Goal: Obtain resource: Obtain resource

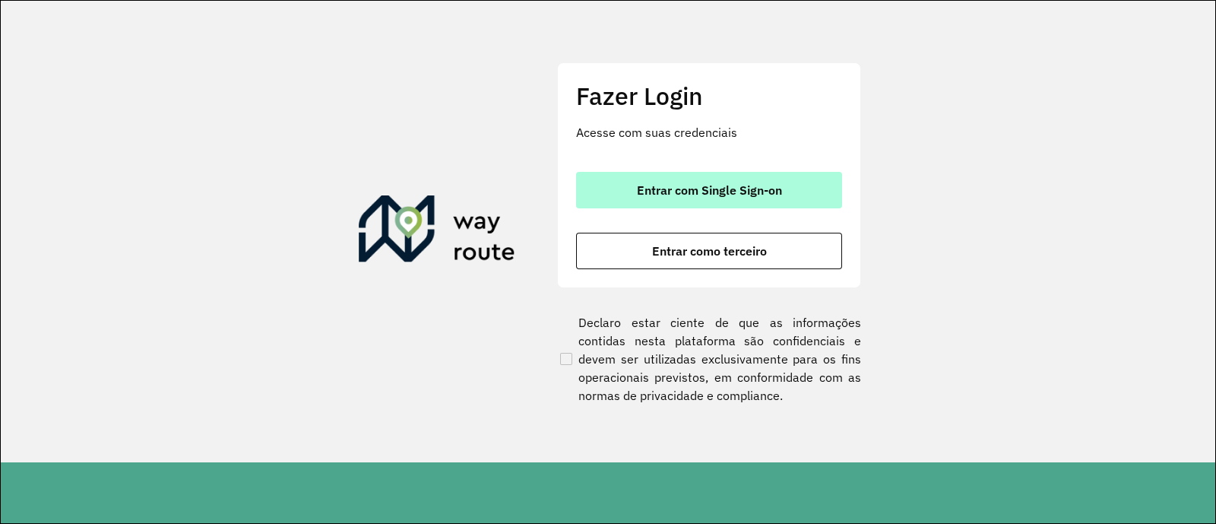
click at [718, 184] on span "Entrar com Single Sign-on" at bounding box center [709, 190] width 145 height 12
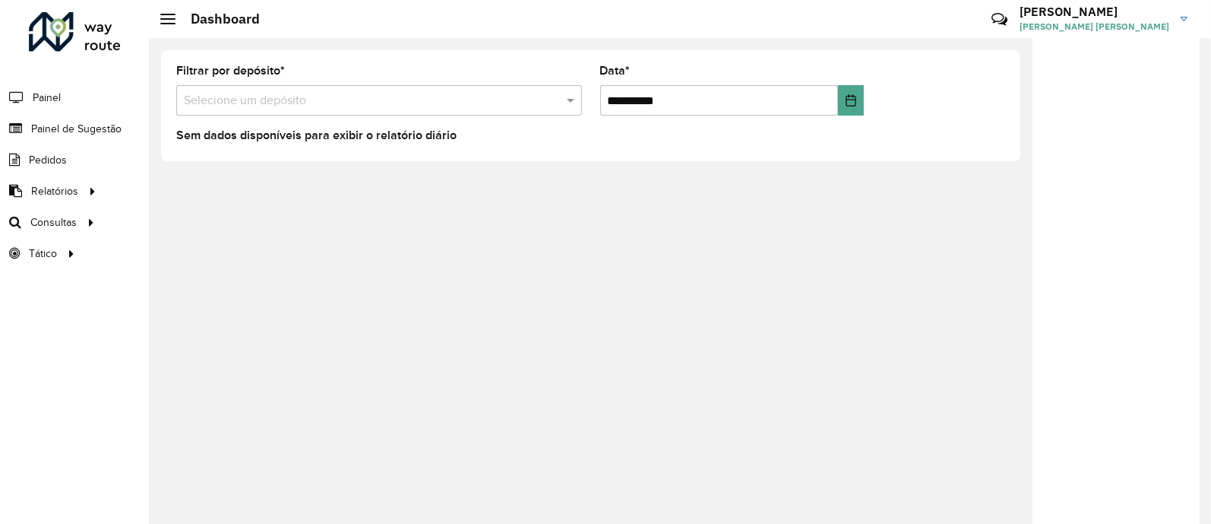
click at [509, 98] on input "text" at bounding box center [364, 101] width 360 height 18
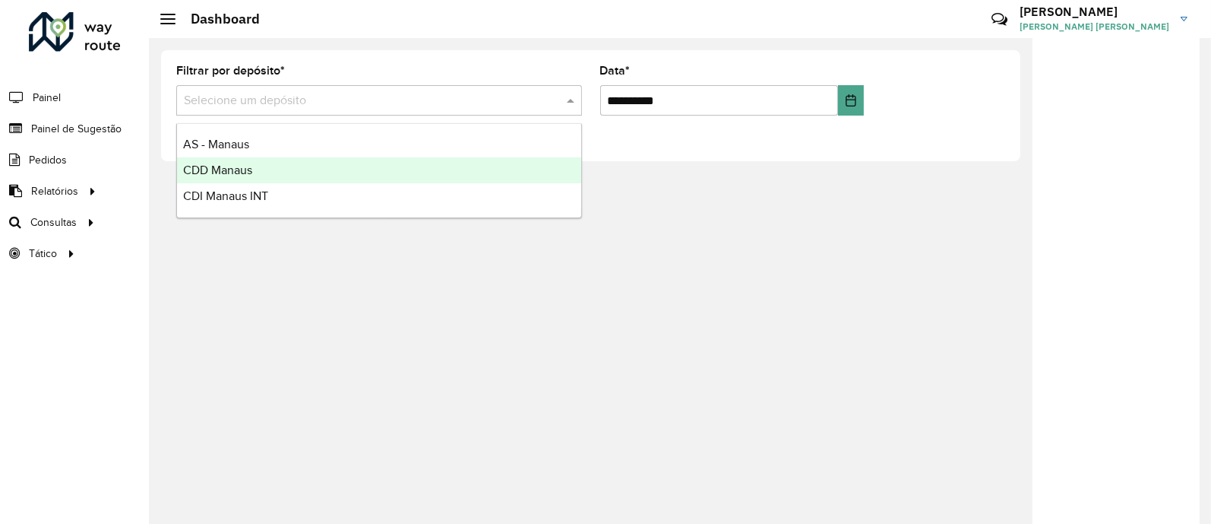
click at [209, 161] on div "CDD Manaus" at bounding box center [379, 170] width 404 height 26
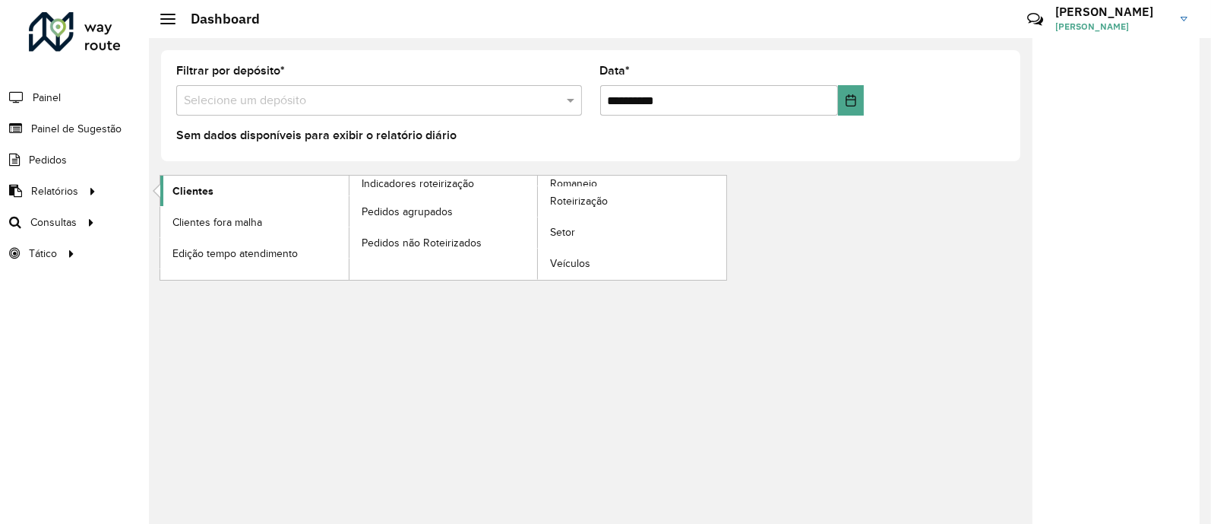
click at [213, 188] on link "Clientes" at bounding box center [254, 191] width 188 height 30
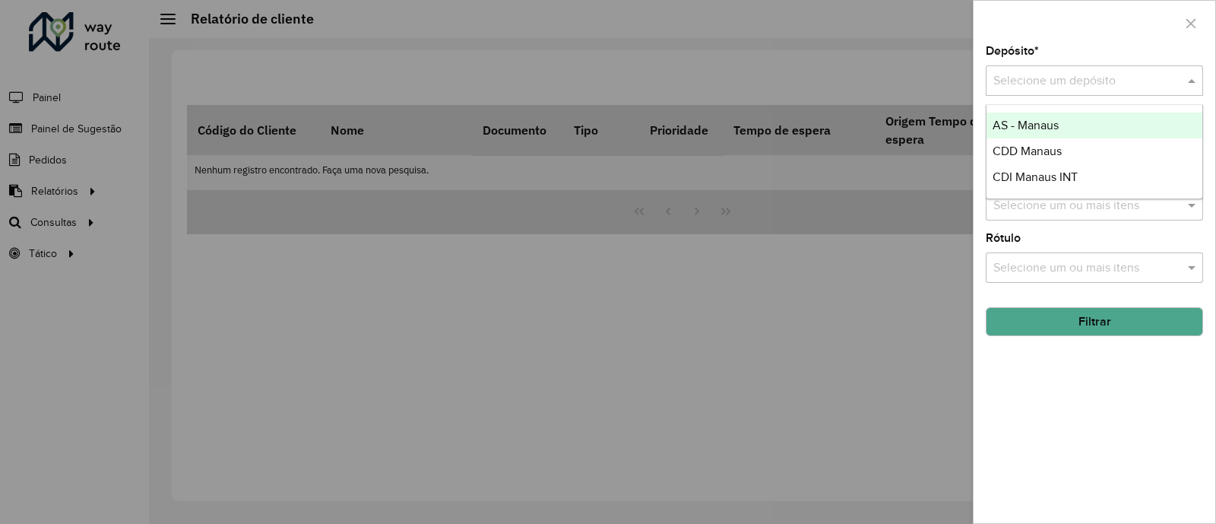
click at [1038, 71] on div "Selecione um depósito" at bounding box center [1094, 80] width 217 height 30
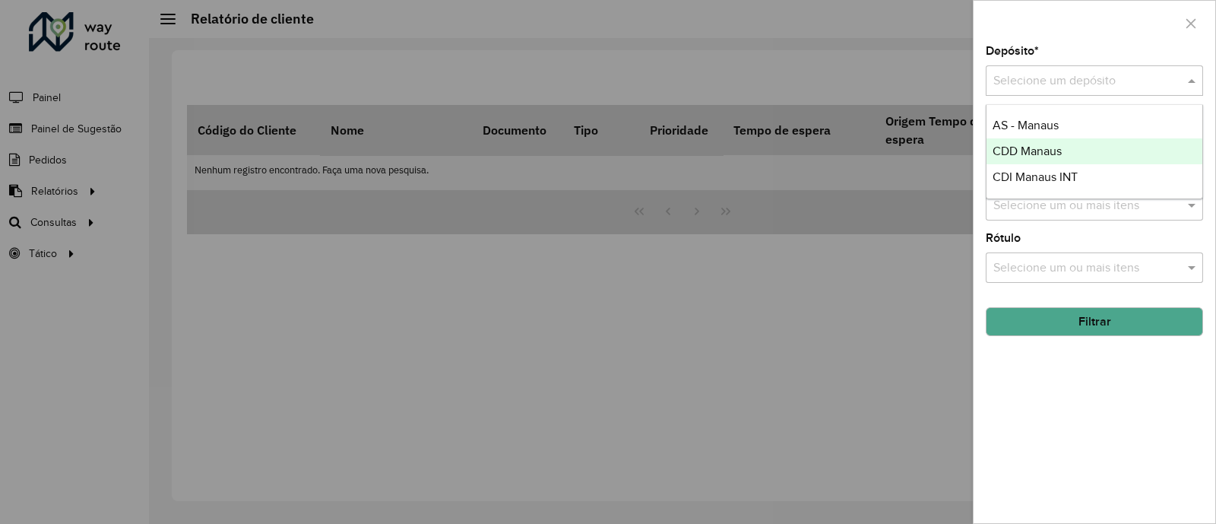
click at [1046, 144] on span "CDD Manaus" at bounding box center [1026, 150] width 69 height 13
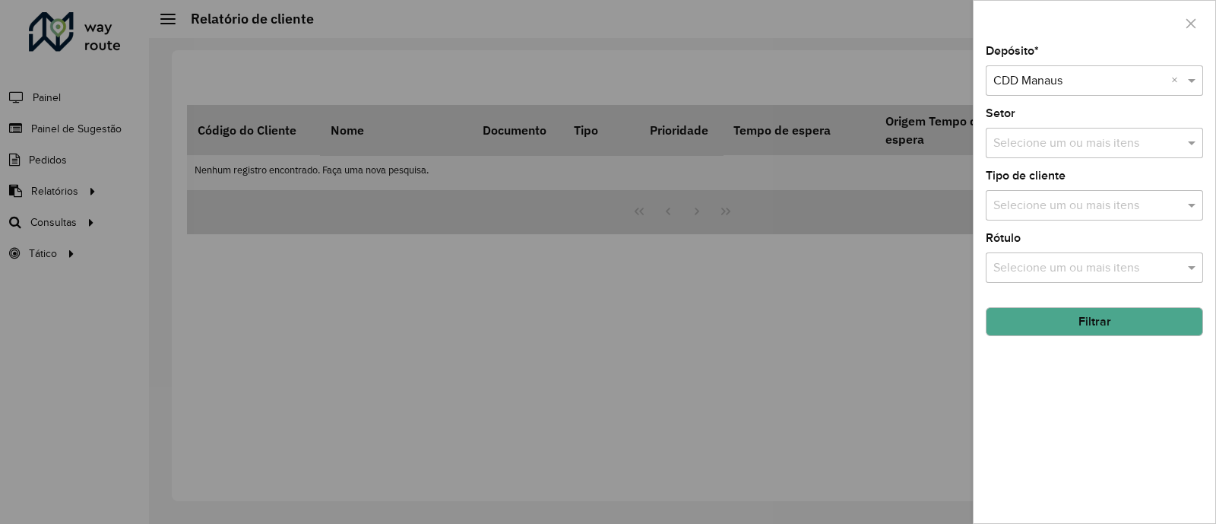
click at [1090, 148] on input "text" at bounding box center [1086, 143] width 195 height 18
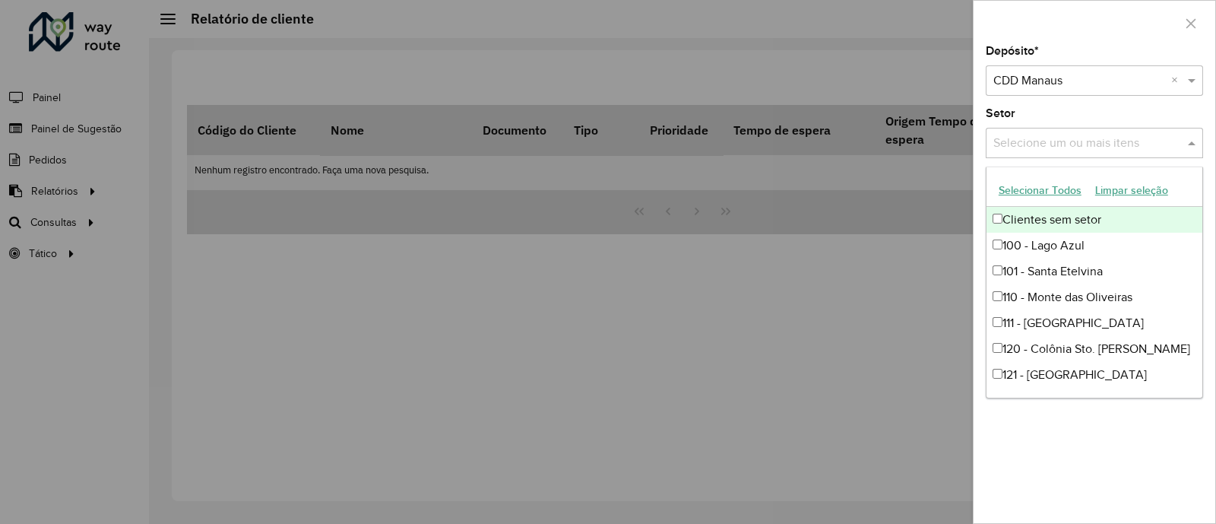
click at [1067, 182] on button "Selecionar Todos" at bounding box center [1040, 191] width 97 height 24
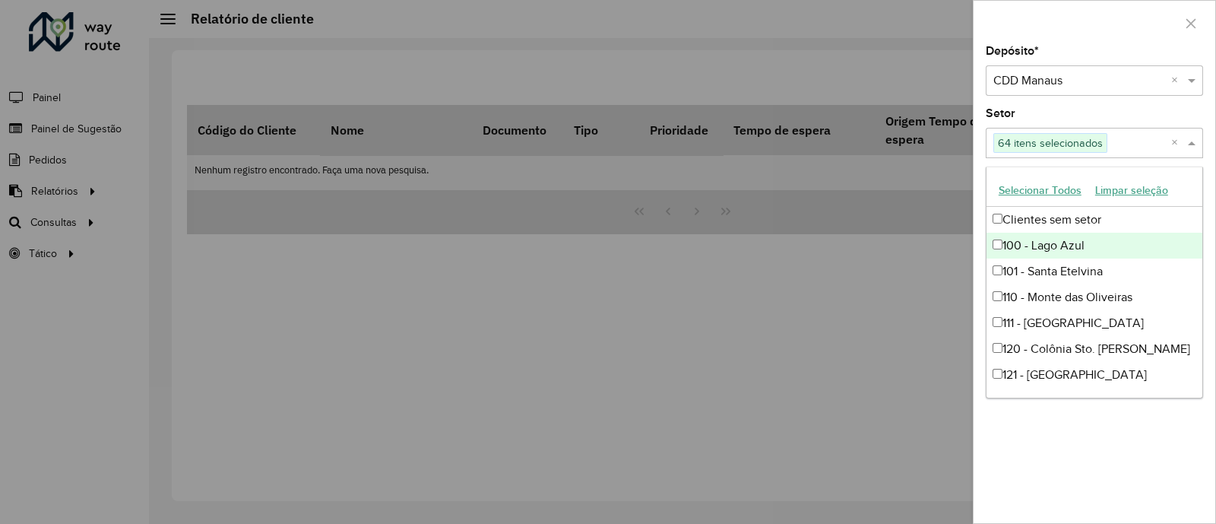
click at [859, 395] on div at bounding box center [608, 262] width 1216 height 524
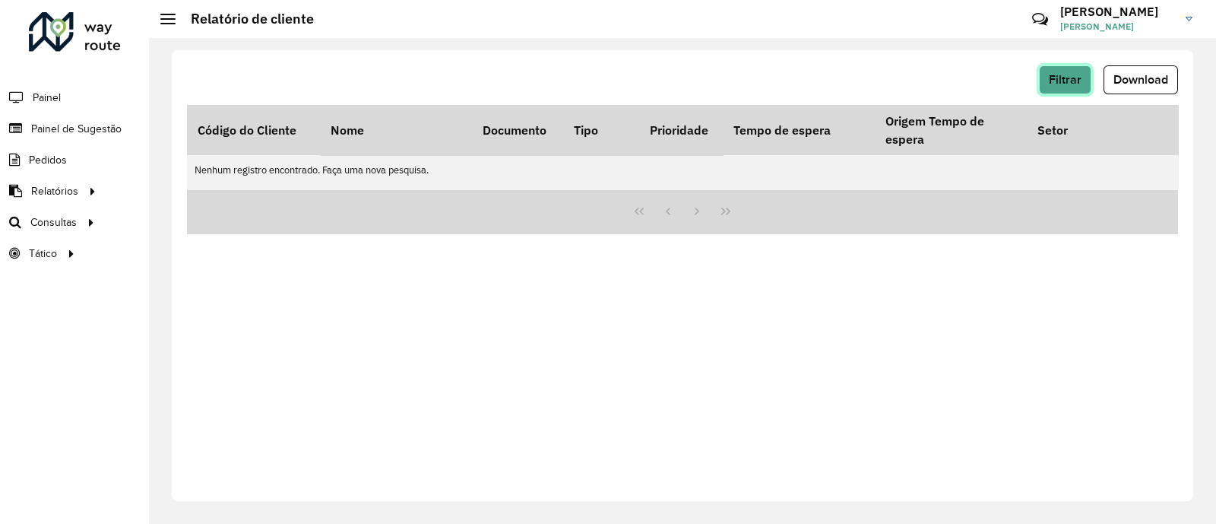
click at [1063, 73] on span "Filtrar" at bounding box center [1065, 79] width 33 height 13
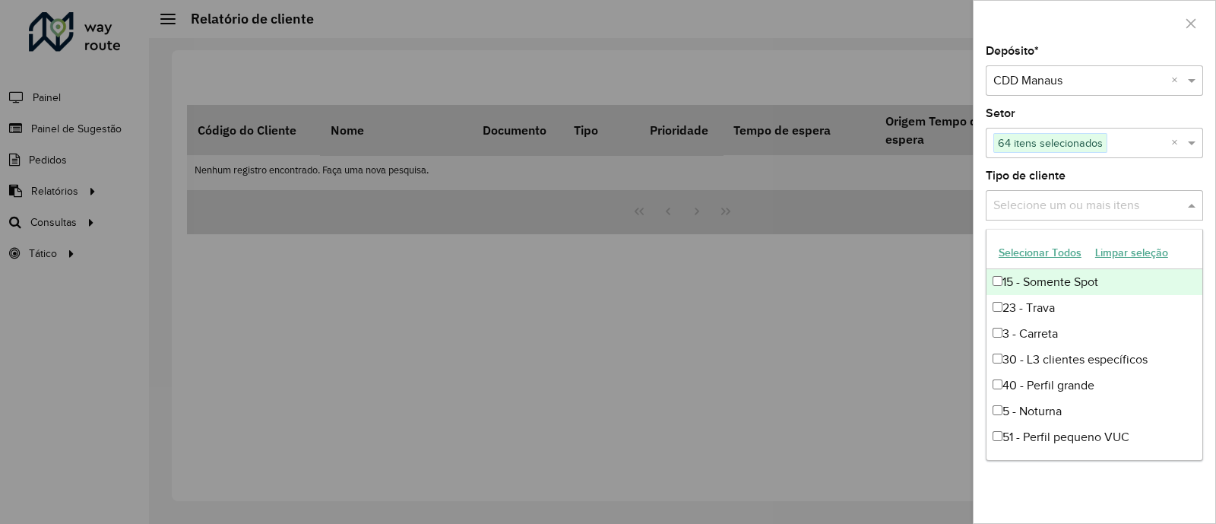
click at [1083, 203] on input "text" at bounding box center [1086, 206] width 195 height 18
click at [1014, 247] on button "Selecionar Todos" at bounding box center [1040, 253] width 97 height 24
click at [1128, 170] on div "Tipo de cliente Selecione um ou mais itens 11 itens selecionados ×" at bounding box center [1094, 195] width 217 height 50
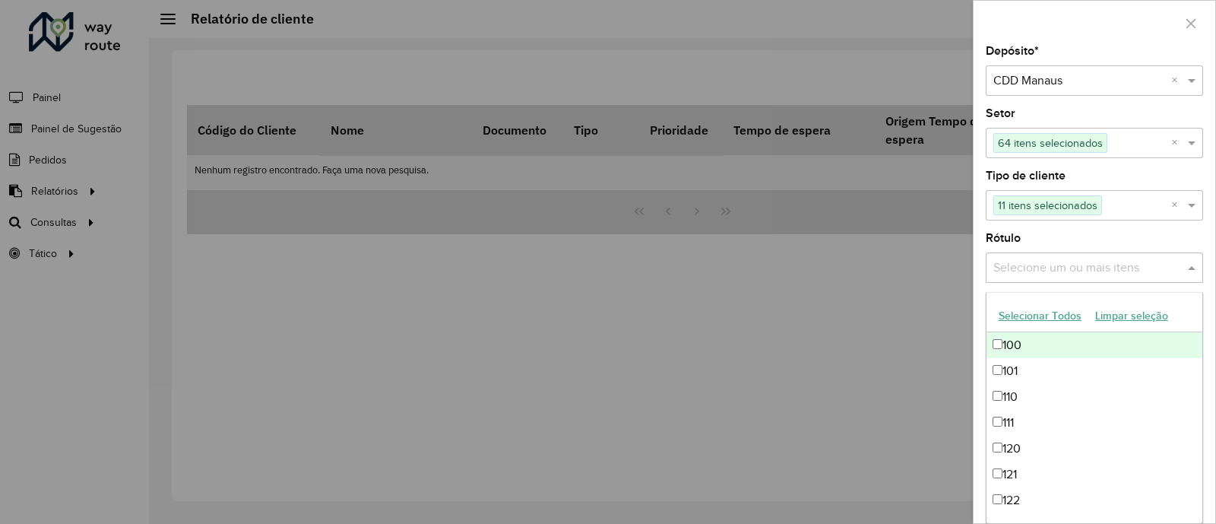
click at [1057, 267] on input "text" at bounding box center [1086, 268] width 195 height 18
click at [1023, 312] on button "Selecionar Todos" at bounding box center [1040, 316] width 97 height 24
click at [1103, 224] on div "Depósito * Selecione um depósito × CDD Manaus × Setor Selecione um ou mais iten…" at bounding box center [1094, 284] width 242 height 477
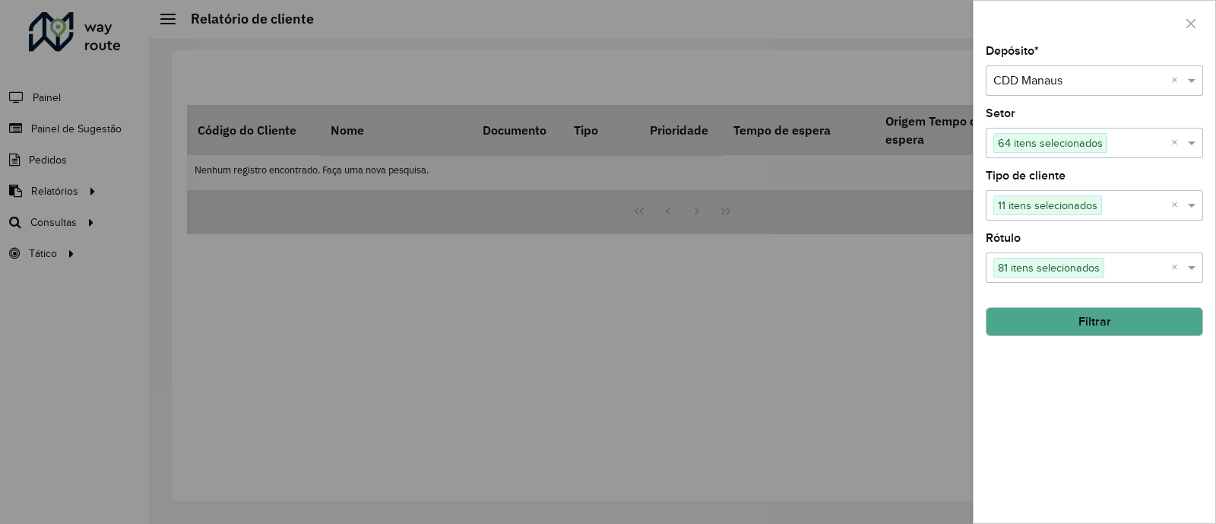
click at [1083, 320] on button "Filtrar" at bounding box center [1094, 321] width 217 height 29
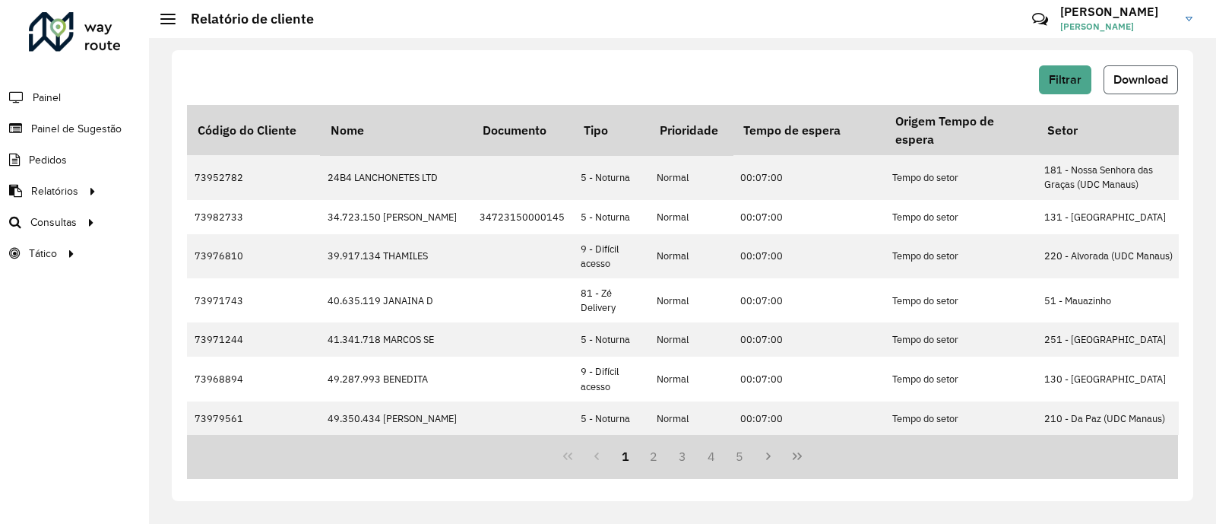
click at [1134, 74] on span "Download" at bounding box center [1140, 79] width 55 height 13
click at [1064, 79] on span "Filtrar" at bounding box center [1065, 79] width 33 height 13
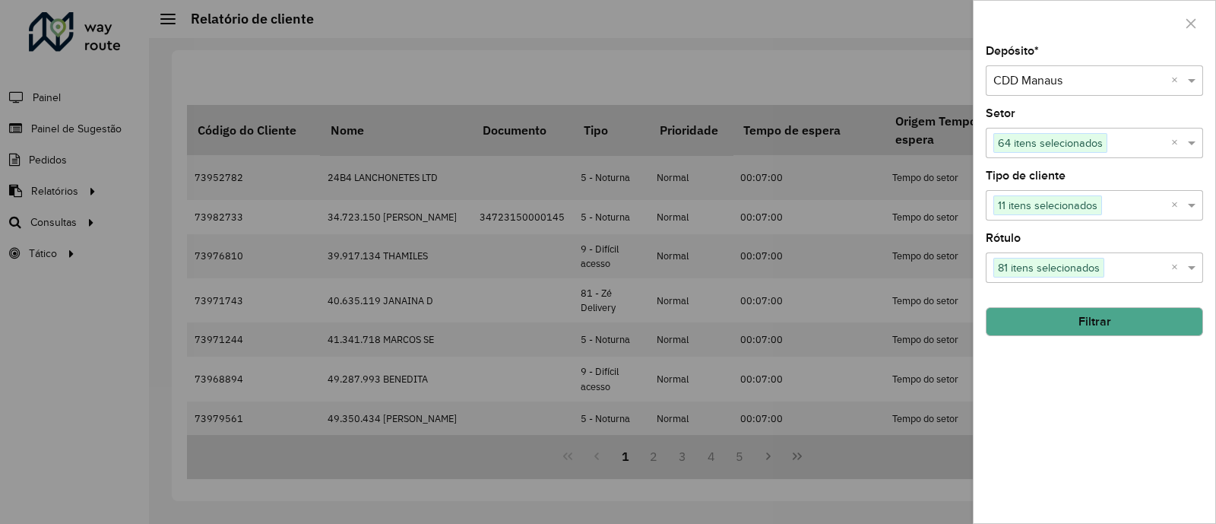
click at [1165, 78] on div at bounding box center [1094, 80] width 217 height 19
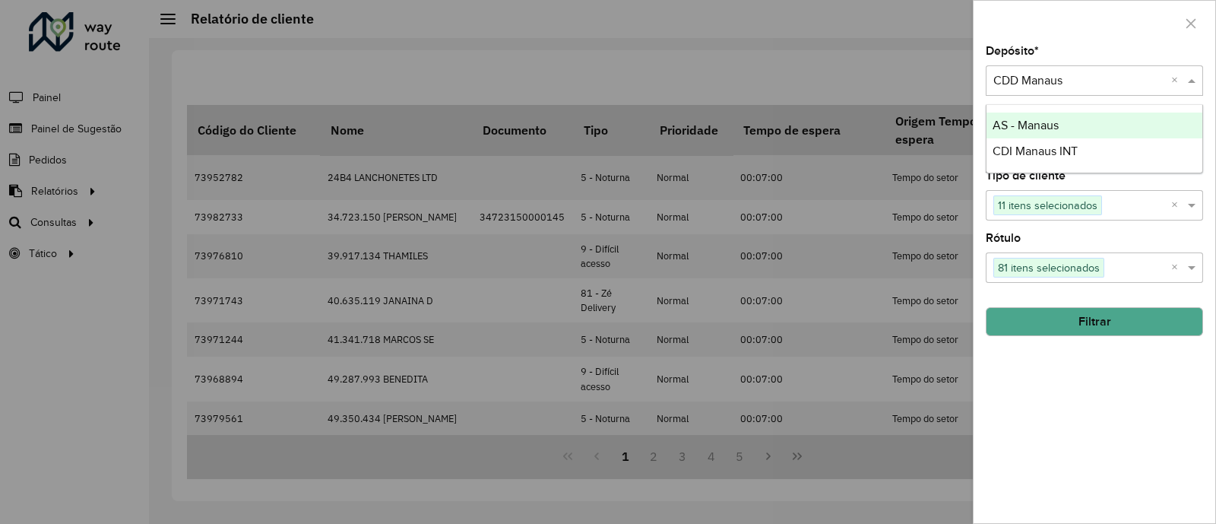
click at [1106, 37] on div at bounding box center [1094, 23] width 242 height 45
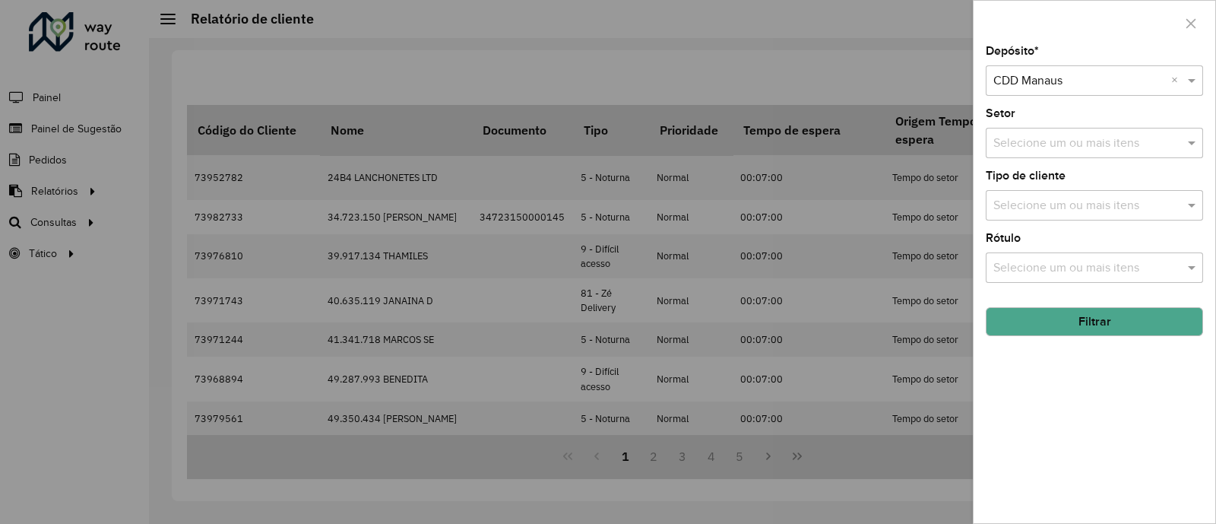
click at [1078, 316] on button "Filtrar" at bounding box center [1094, 321] width 217 height 29
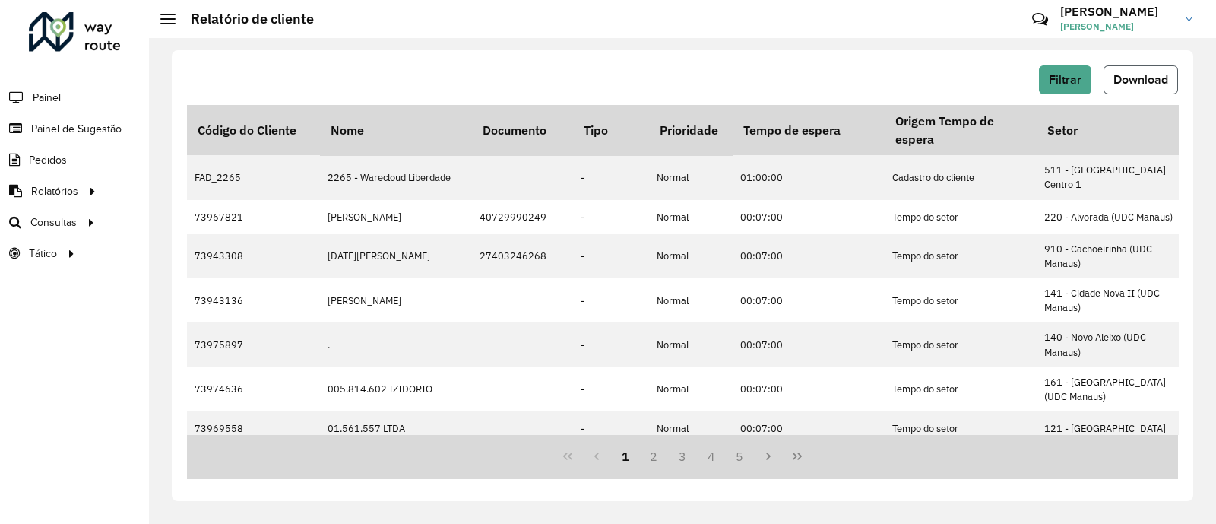
click at [1140, 75] on span "Download" at bounding box center [1140, 79] width 55 height 13
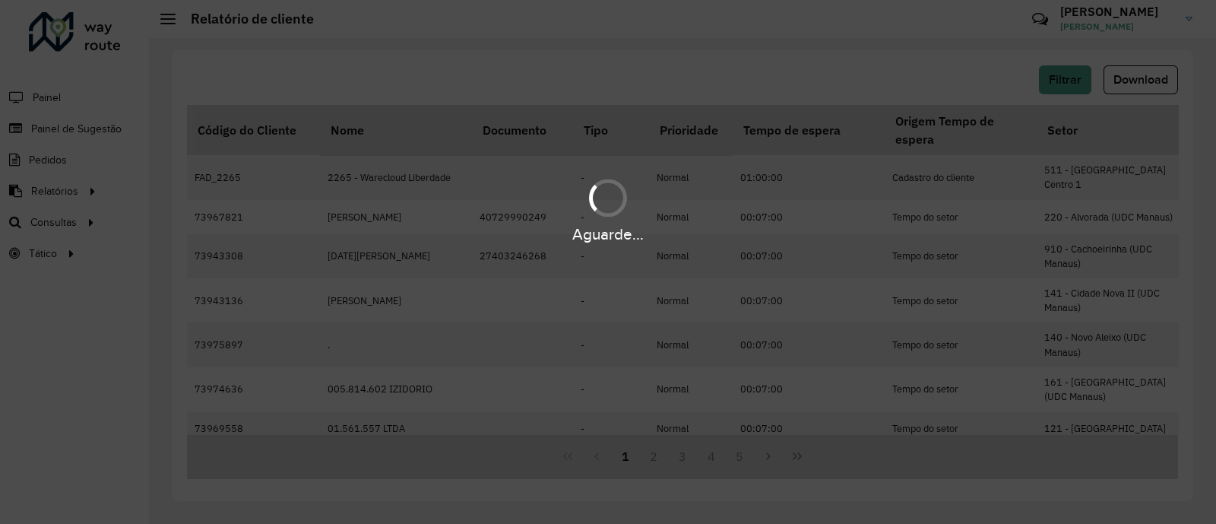
drag, startPoint x: 737, startPoint y: 182, endPoint x: 777, endPoint y: 172, distance: 40.7
click at [777, 173] on div "Aguarde..." at bounding box center [608, 209] width 1216 height 72
